Goal: Task Accomplishment & Management: Manage account settings

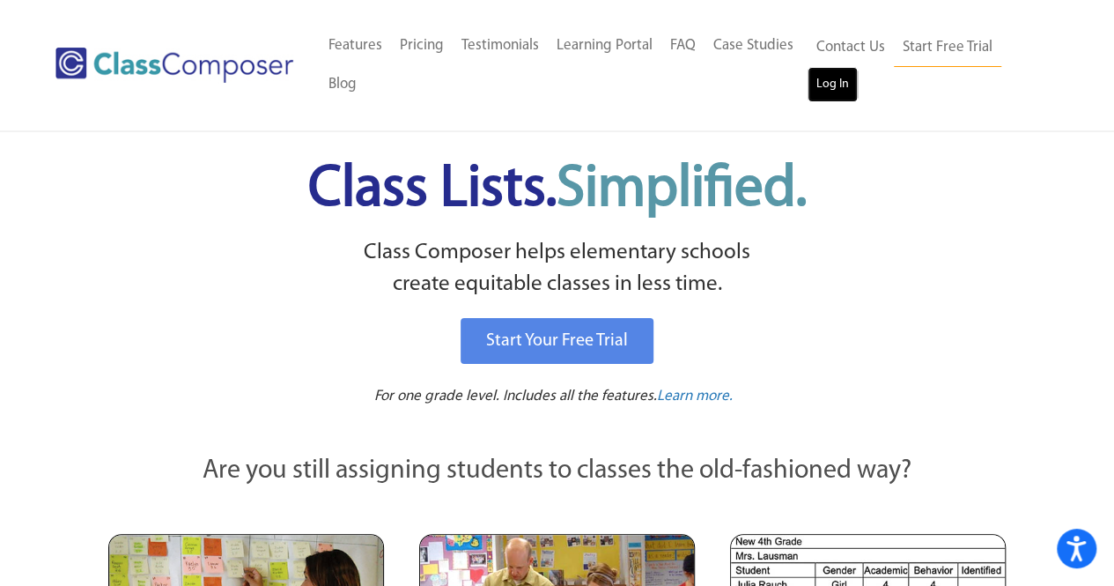
click at [844, 89] on link "Log In" at bounding box center [832, 84] width 50 height 35
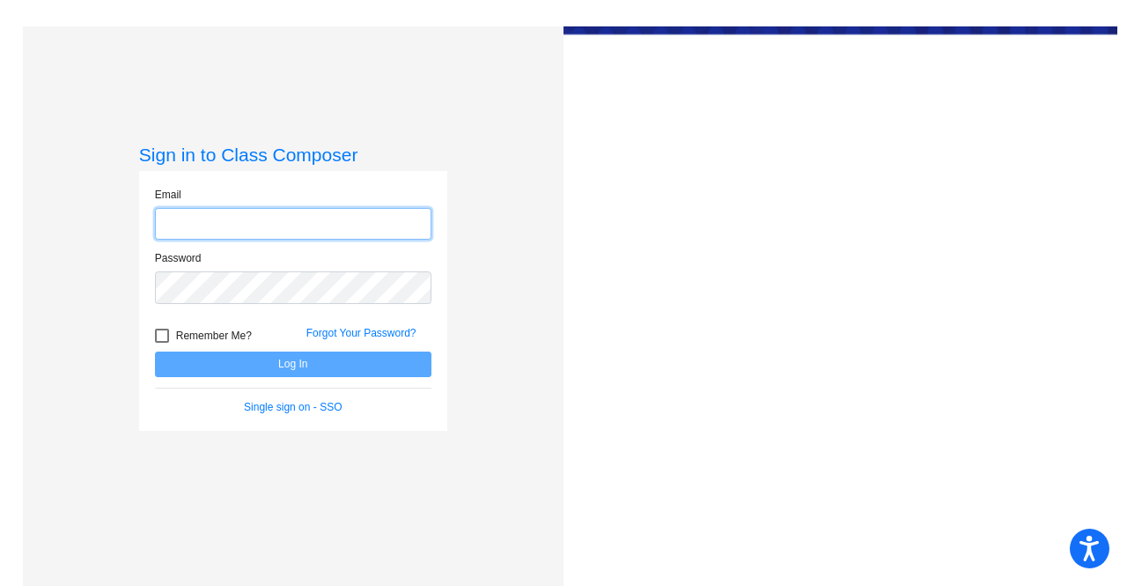
type input "[PERSON_NAME][EMAIL_ADDRESS][DOMAIN_NAME]"
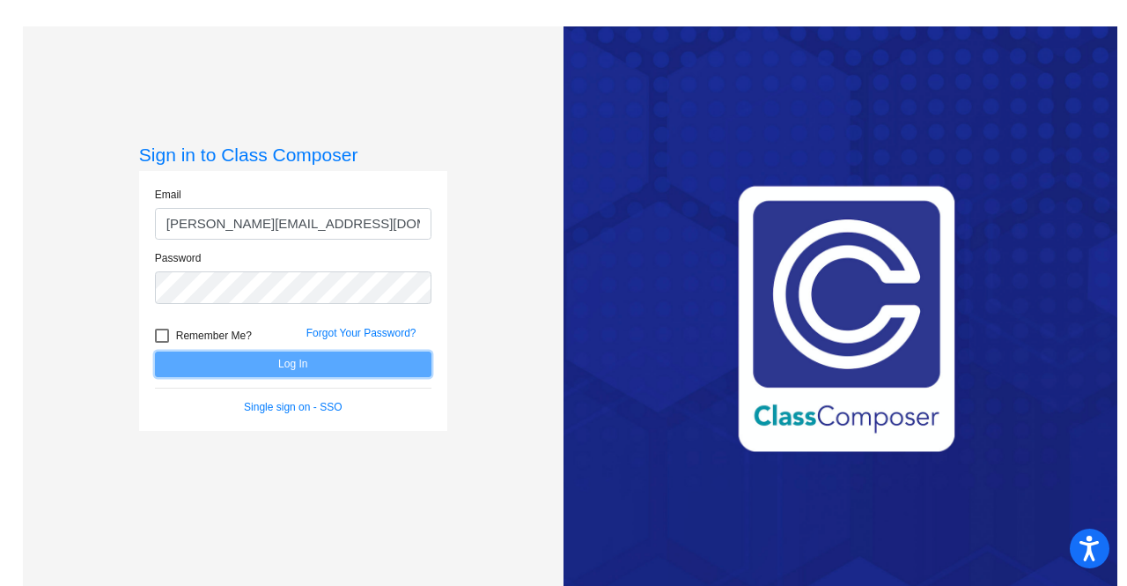
click at [299, 365] on button "Log In" at bounding box center [293, 364] width 276 height 26
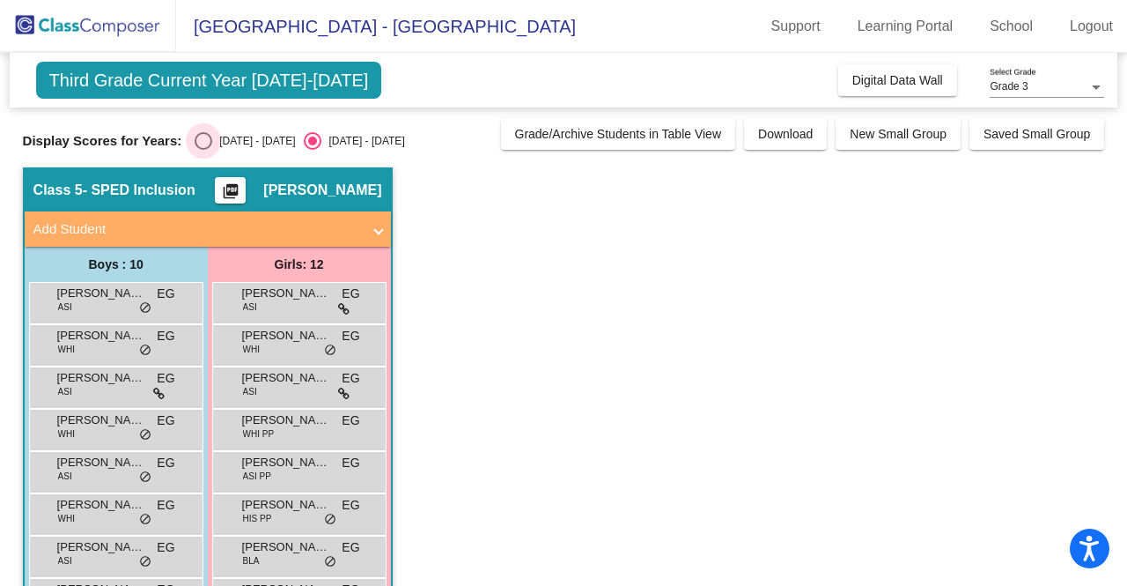
click at [200, 144] on div "Select an option" at bounding box center [204, 141] width 18 height 18
click at [203, 150] on input "2024 - 2025" at bounding box center [203, 150] width 1 height 1
radio input "true"
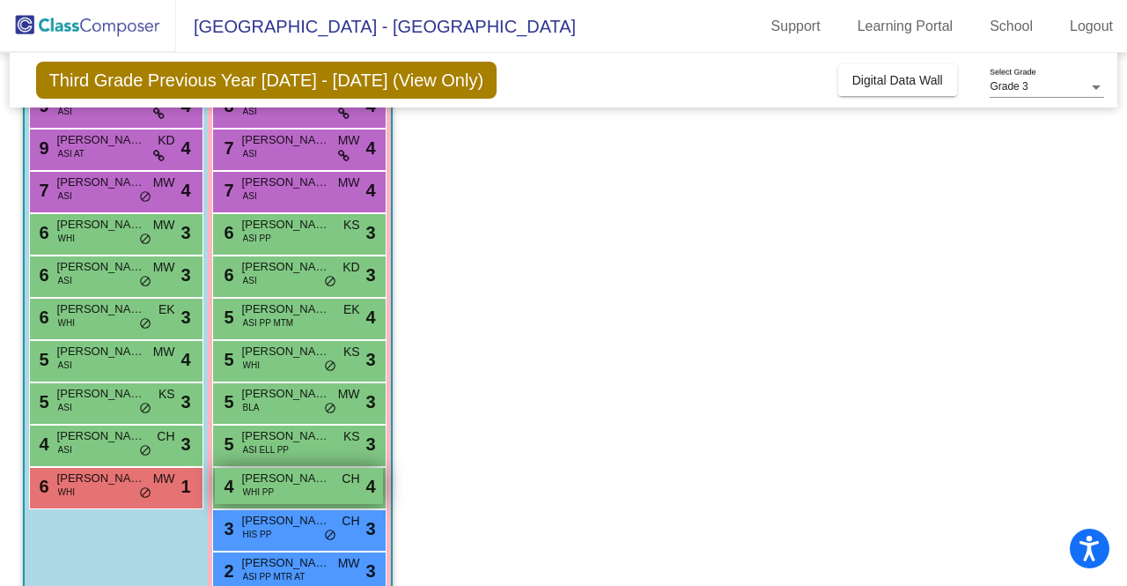
scroll to position [231, 0]
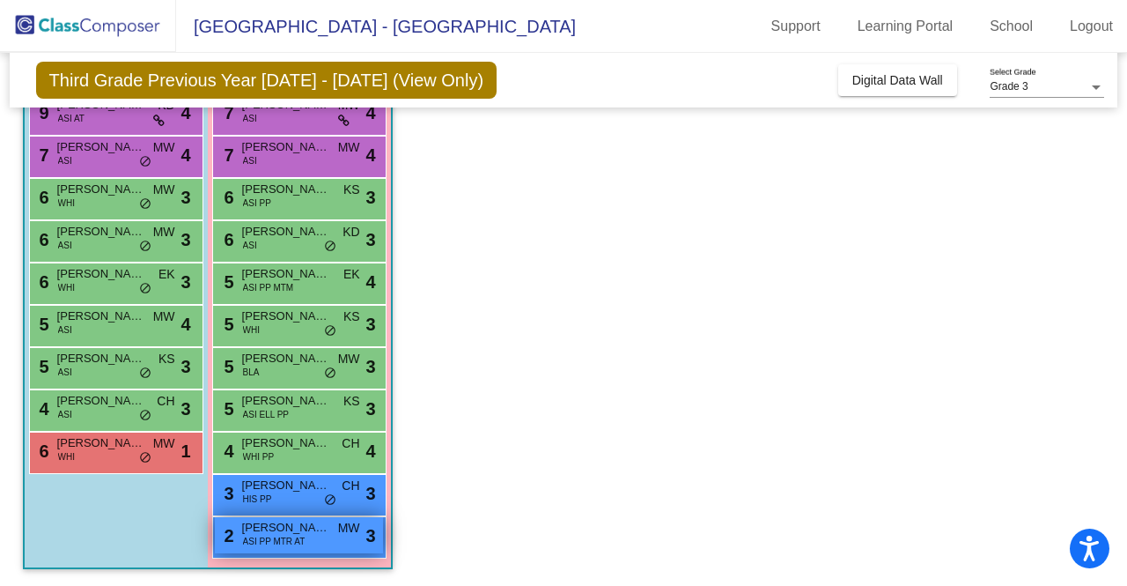
click at [268, 534] on span "ASI PP MTR AT" at bounding box center [274, 540] width 63 height 13
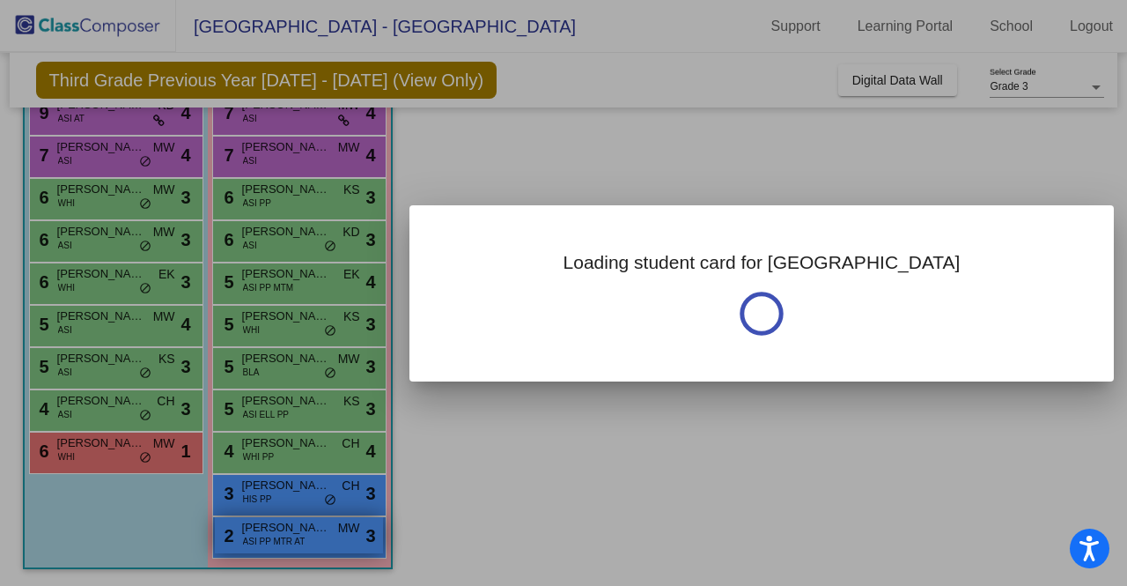
click at [268, 534] on div at bounding box center [563, 293] width 1127 height 586
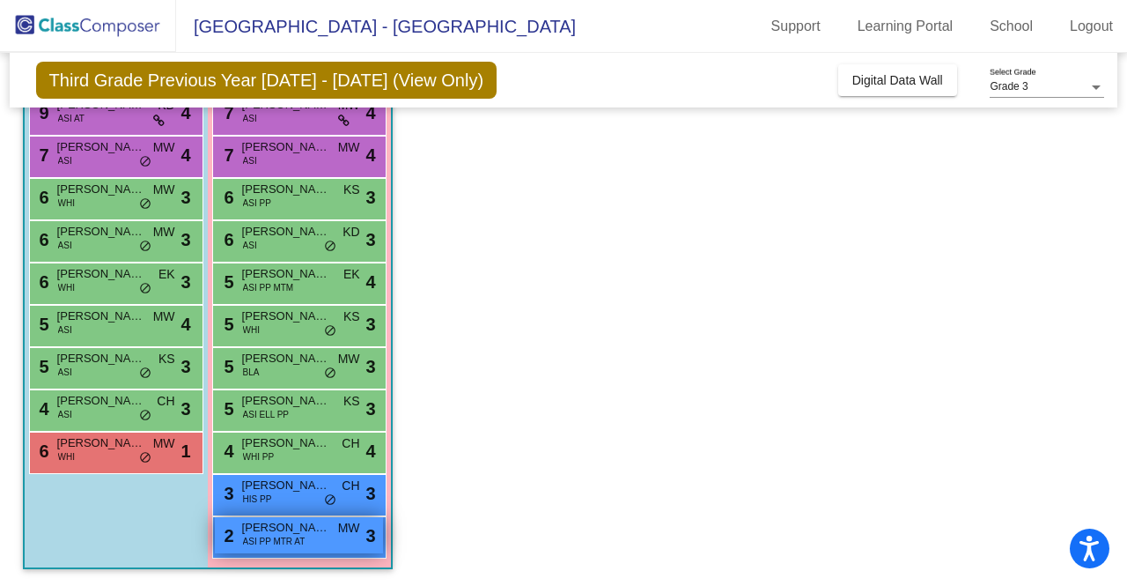
click at [255, 538] on span "ASI PP MTR AT" at bounding box center [274, 540] width 63 height 13
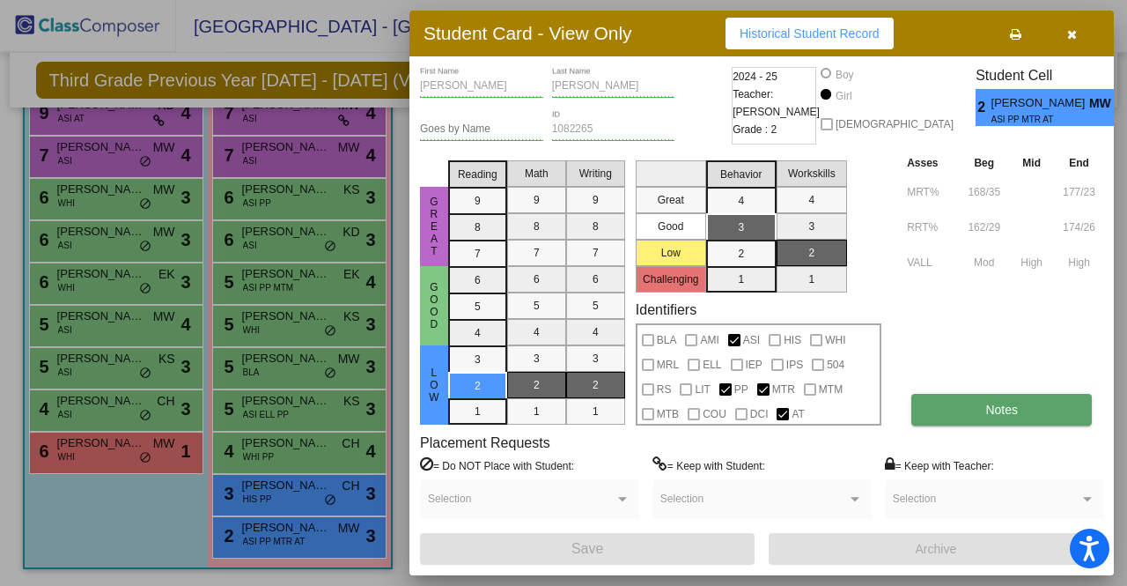
click at [955, 402] on button "Notes" at bounding box center [1001, 410] width 181 height 32
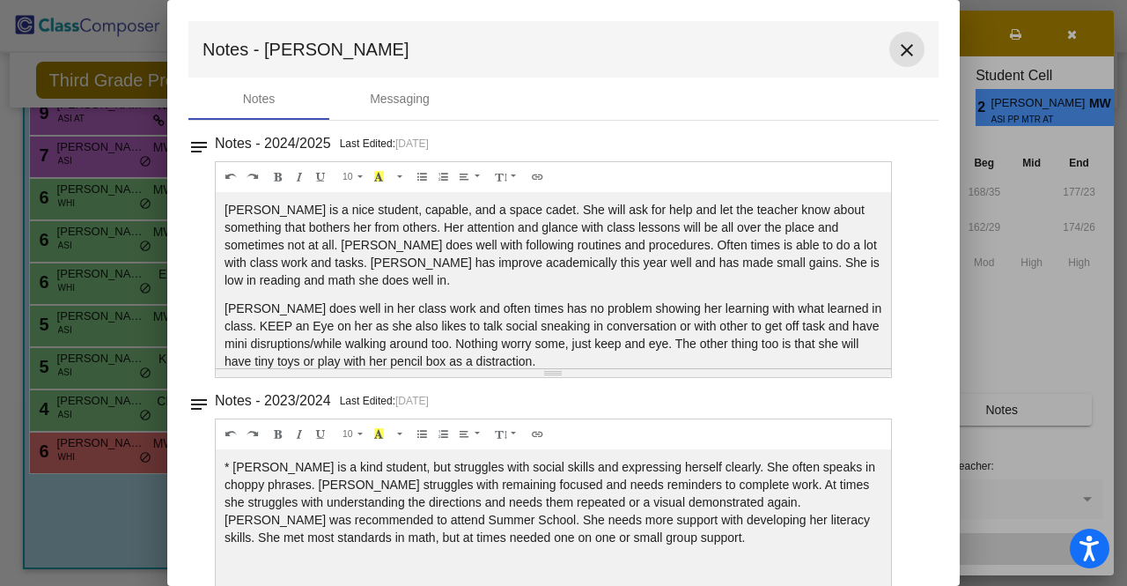
click at [903, 54] on mat-icon "close" at bounding box center [906, 50] width 21 height 21
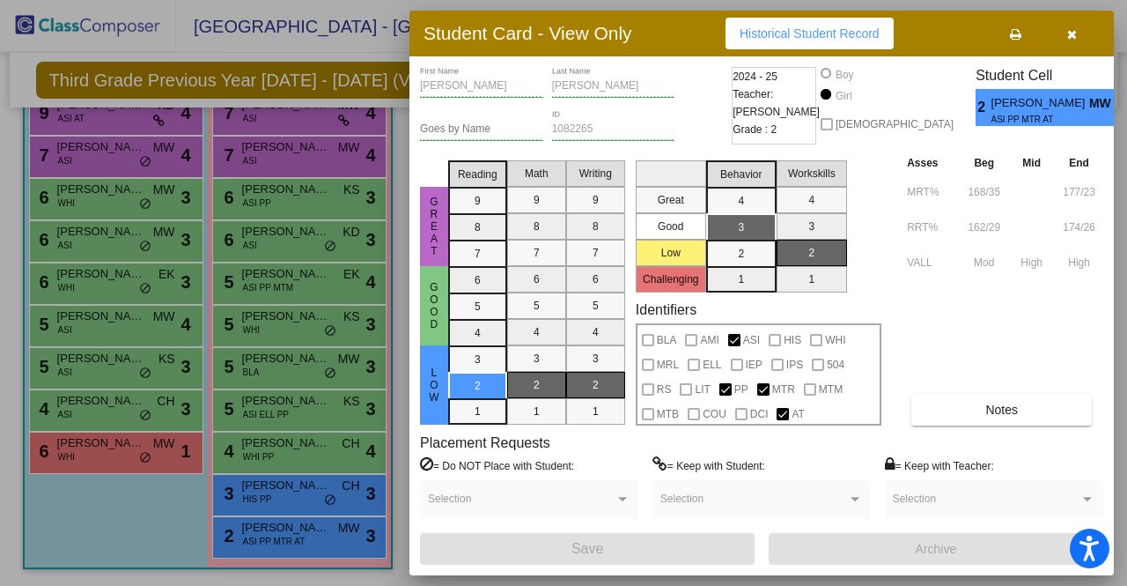
click at [605, 507] on span at bounding box center [521, 504] width 187 height 12
click at [623, 500] on div at bounding box center [622, 499] width 9 height 4
click at [1014, 408] on span "Notes" at bounding box center [1001, 409] width 33 height 14
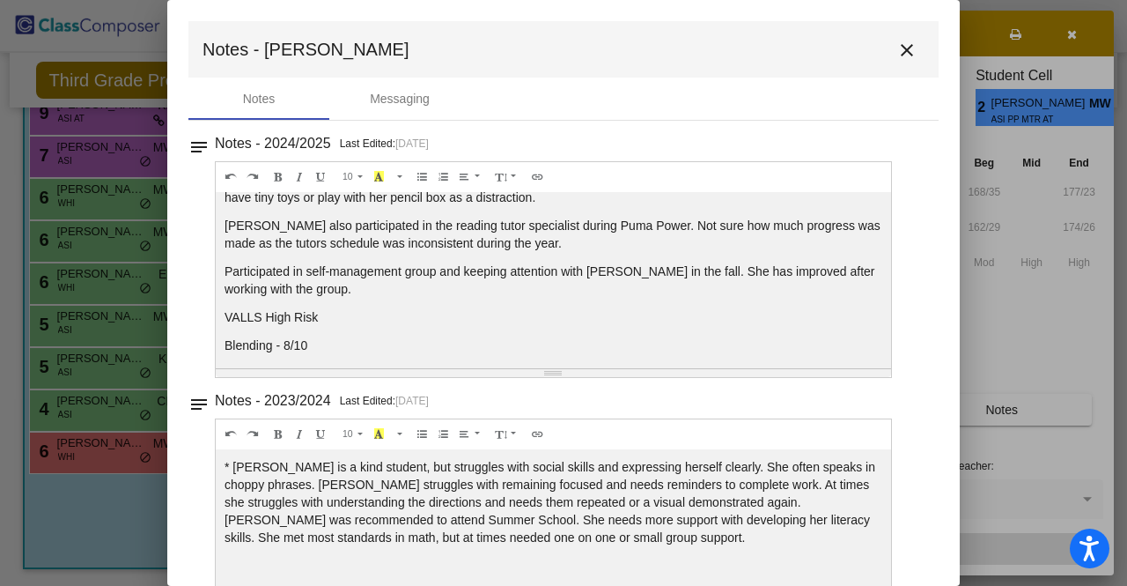
scroll to position [160, 0]
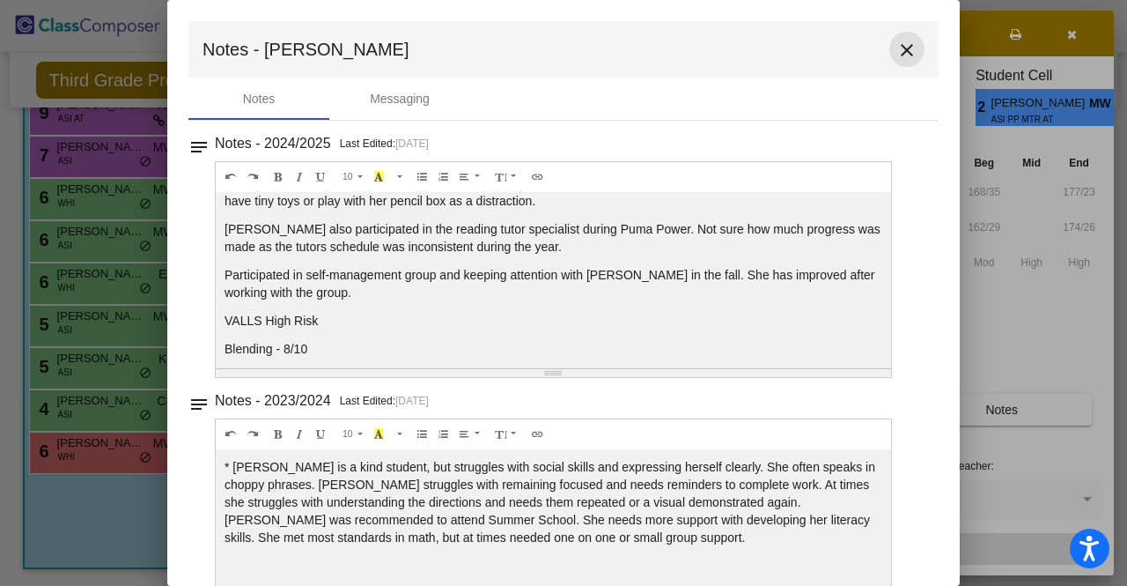
click at [903, 51] on mat-icon "close" at bounding box center [906, 50] width 21 height 21
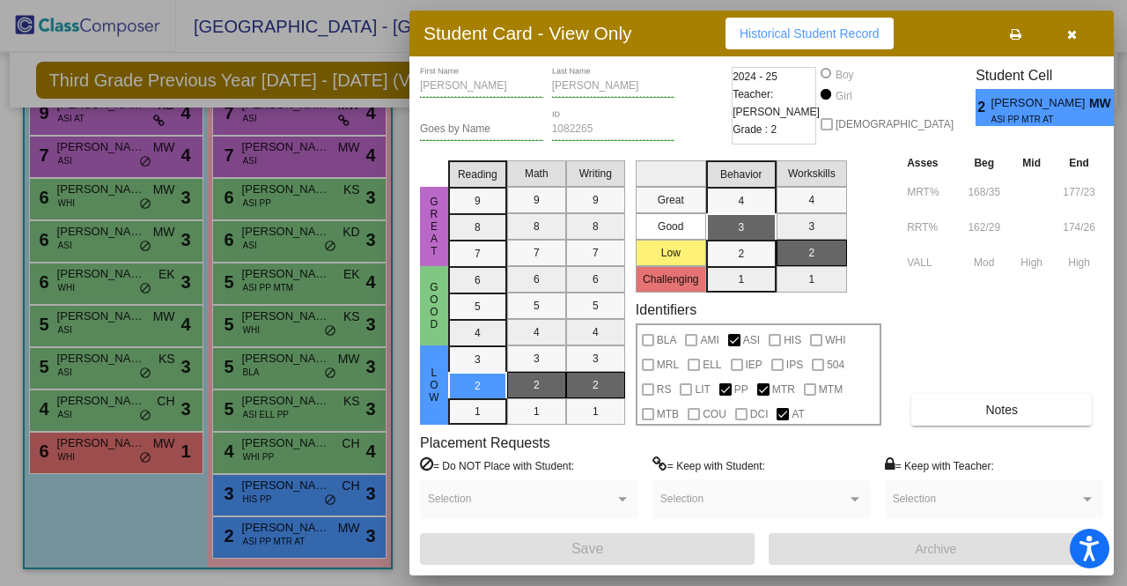
click at [1073, 33] on icon "button" at bounding box center [1072, 34] width 10 height 12
